Goal: Navigation & Orientation: Find specific page/section

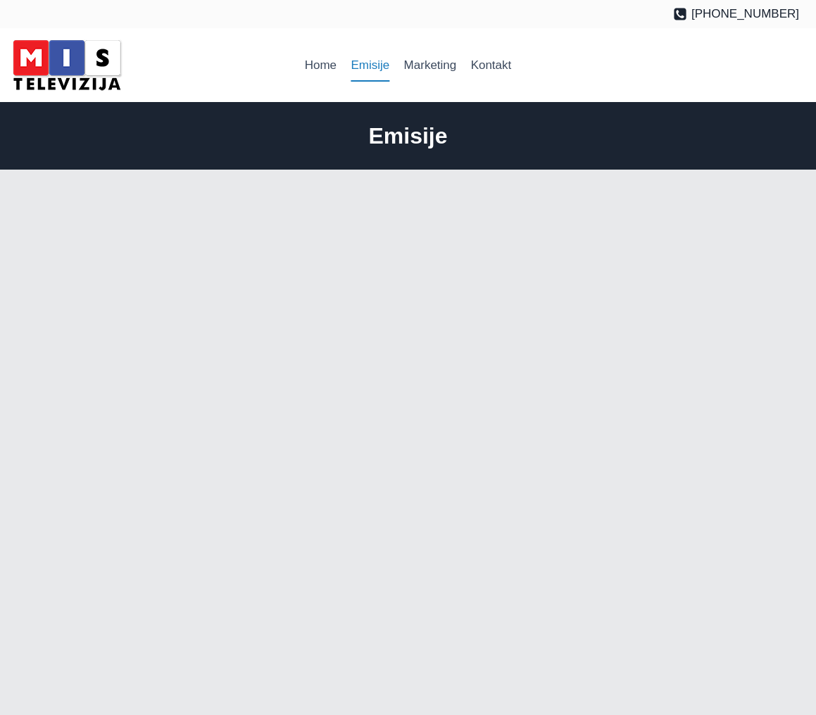
scroll to position [2, 1]
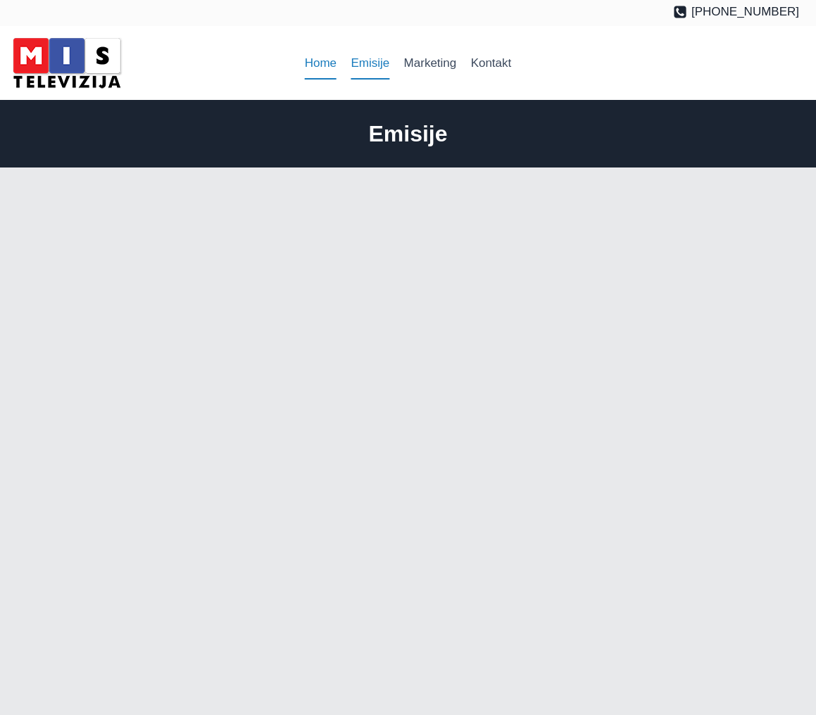
click at [315, 65] on link "Home" at bounding box center [321, 63] width 46 height 34
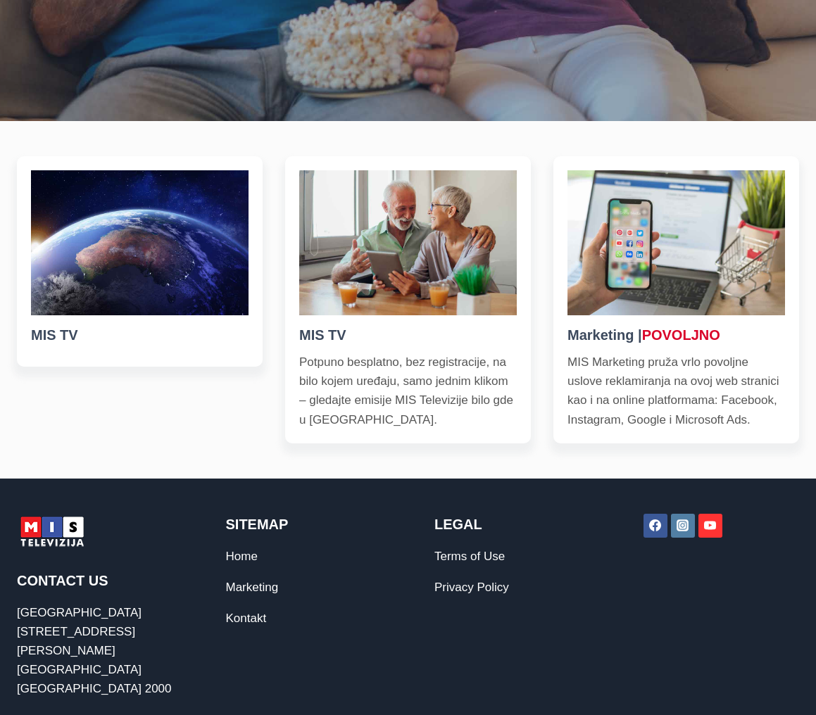
scroll to position [553, 0]
click at [63, 275] on img at bounding box center [139, 242] width 217 height 145
click at [58, 340] on h5 "MIS TV" at bounding box center [139, 334] width 217 height 21
